Goal: Communication & Community: Answer question/provide support

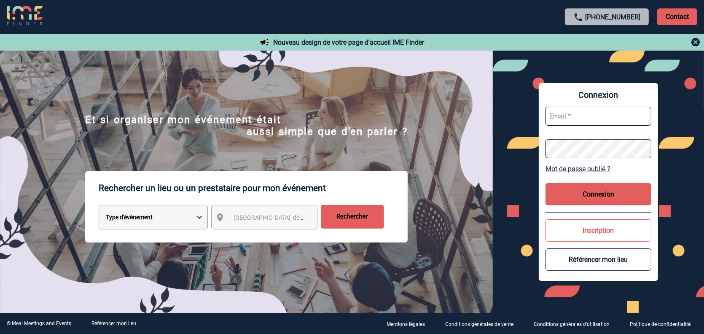
click at [572, 115] on input "text" at bounding box center [598, 116] width 106 height 19
type input "[PERSON_NAME][EMAIL_ADDRESS][DOMAIN_NAME]"
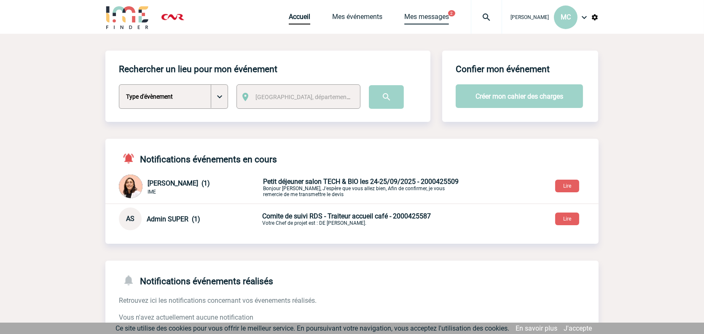
click at [404, 18] on link "Mes messages" at bounding box center [426, 19] width 45 height 12
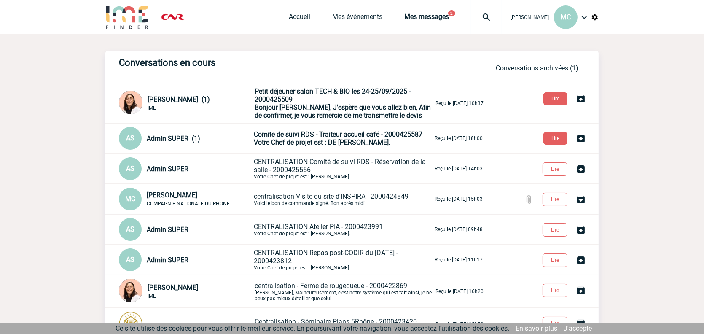
click at [300, 140] on span "Votre Chef de projet est : DE CLERCQ Yanis." at bounding box center [322, 142] width 136 height 8
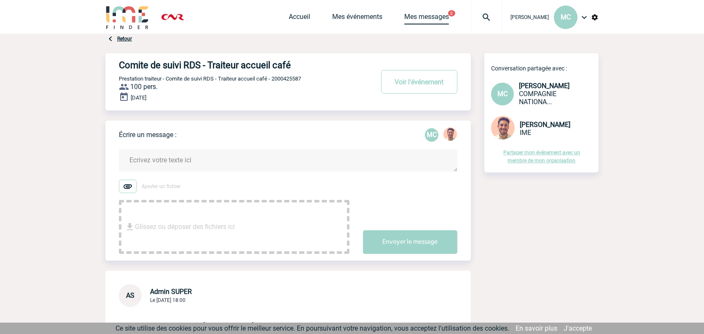
click at [409, 19] on link "Mes messages" at bounding box center [426, 19] width 45 height 12
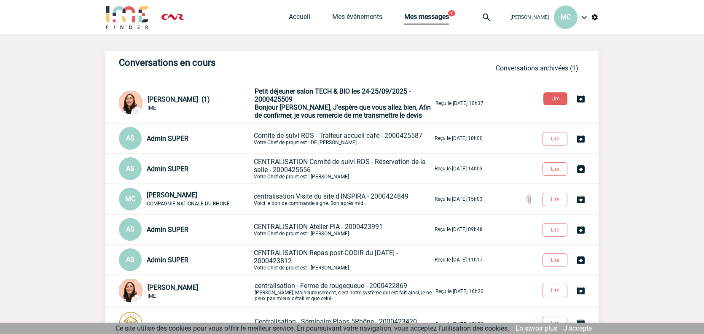
click at [309, 102] on p "Petit déjeuner salon TECH & BIO les 24-25/09/2025 - 2000425509 Bonjour [PERSON_…" at bounding box center [343, 103] width 179 height 32
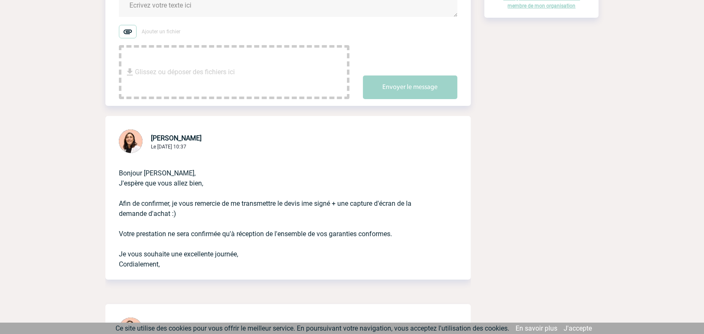
scroll to position [211, 0]
